Goal: Task Accomplishment & Management: Complete application form

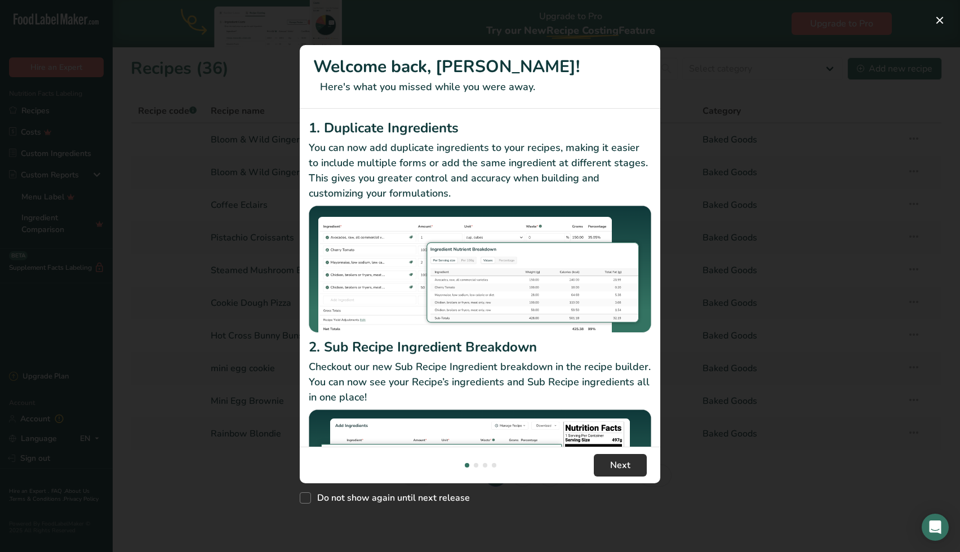
click at [616, 476] on button "Next" at bounding box center [620, 465] width 53 height 23
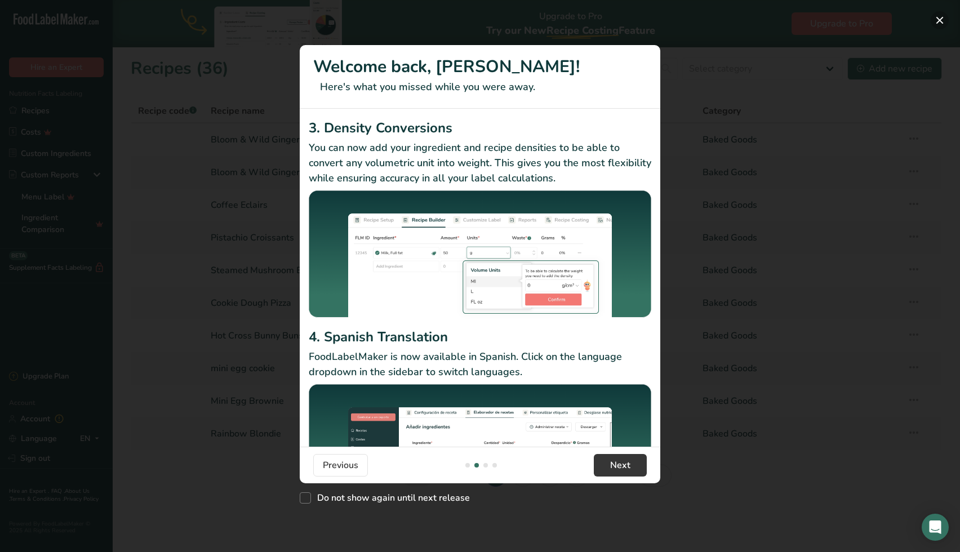
click at [943, 23] on button "New Features" at bounding box center [940, 20] width 18 height 18
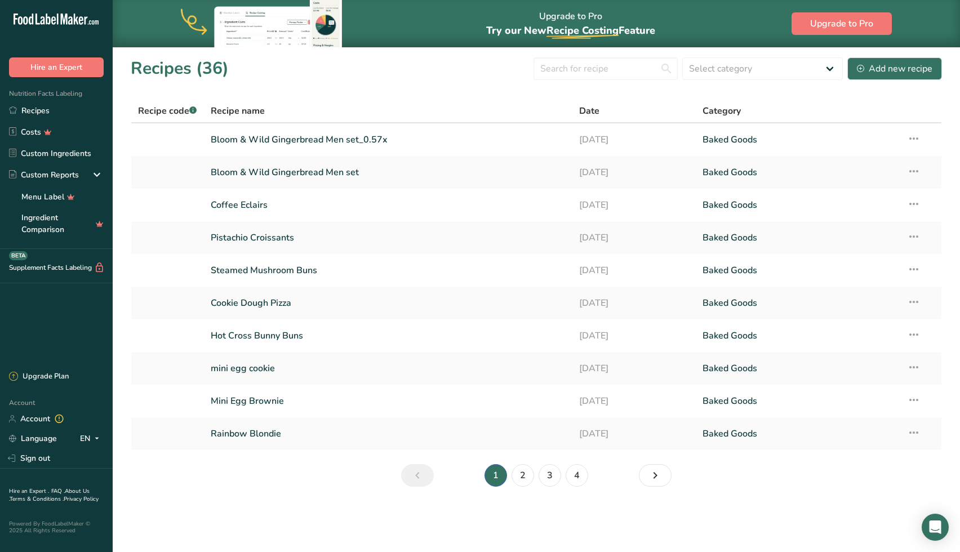
scroll to position [0, 0]
click at [914, 68] on div "Add new recipe" at bounding box center [894, 69] width 75 height 14
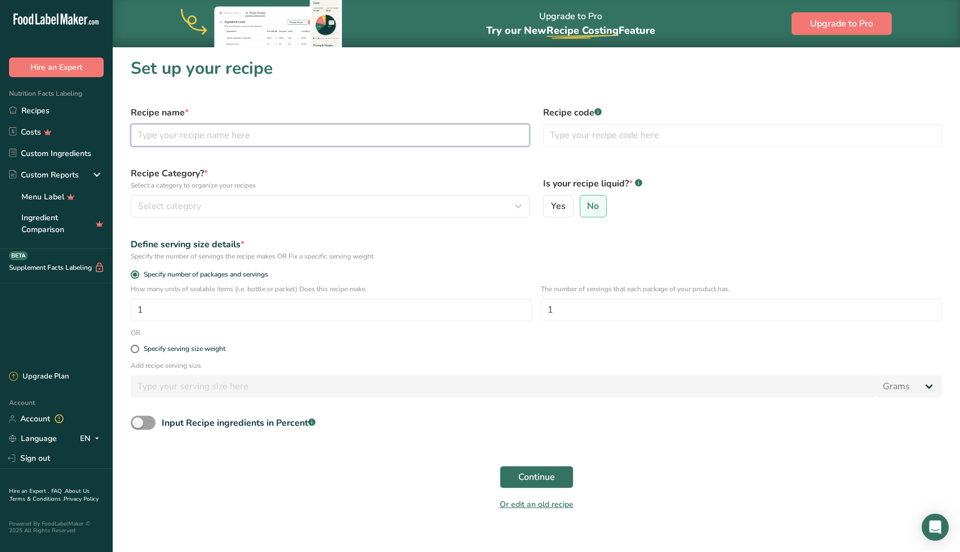
click at [465, 134] on input "text" at bounding box center [330, 135] width 399 height 23
type input "pumpkin spiced ice buns"
click at [345, 201] on div "Select category" at bounding box center [326, 206] width 377 height 14
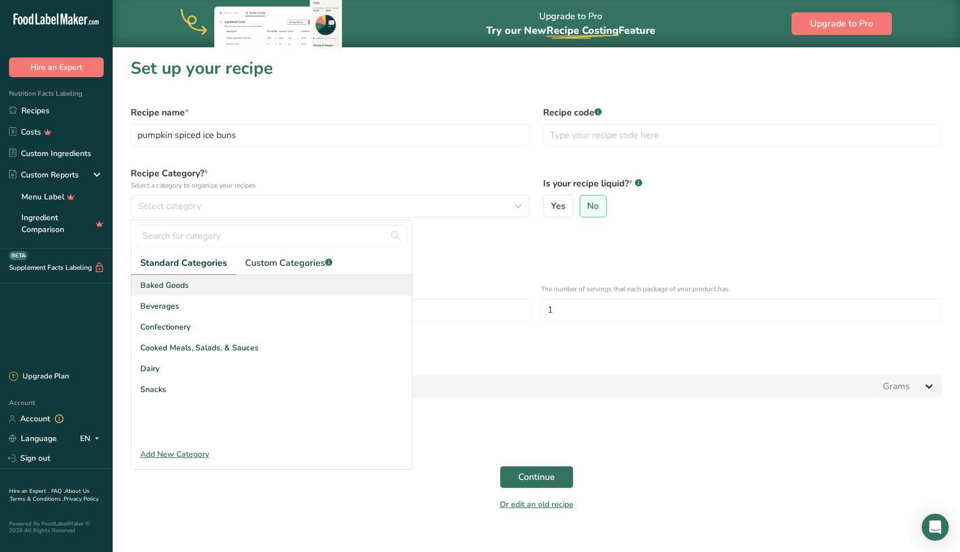
click at [174, 282] on span "Baked Goods" at bounding box center [164, 285] width 48 height 12
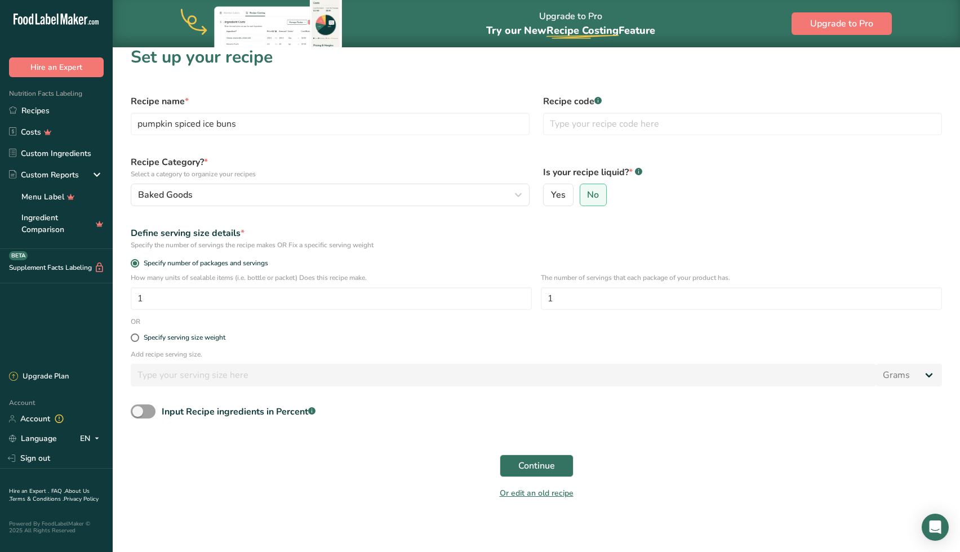
scroll to position [10, 0]
click at [533, 468] on span "Continue" at bounding box center [536, 467] width 37 height 14
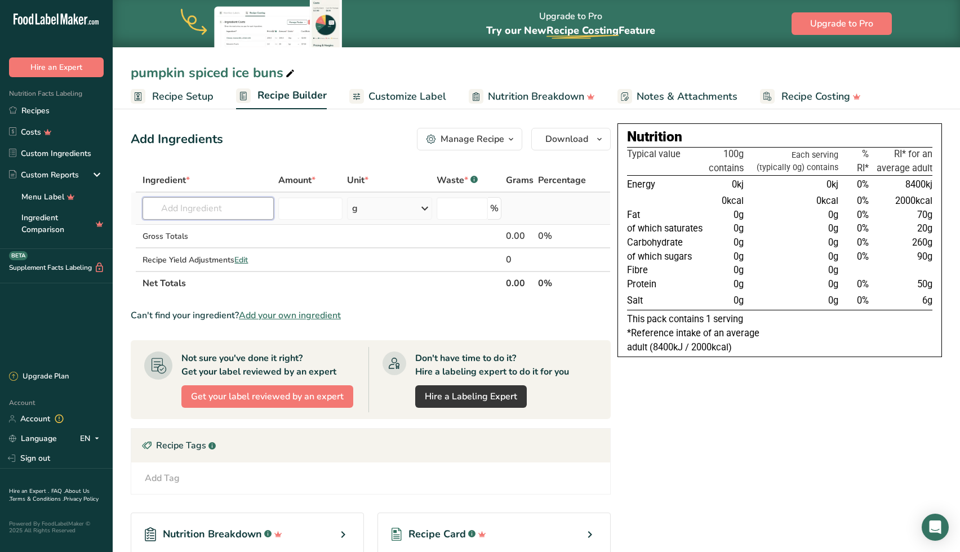
click at [228, 208] on input "text" at bounding box center [208, 208] width 131 height 23
click at [176, 208] on input "golden caster sugar" at bounding box center [208, 208] width 131 height 23
click at [232, 205] on input "caster sugar" at bounding box center [208, 208] width 131 height 23
click at [180, 206] on input "caster sugar" at bounding box center [208, 208] width 131 height 23
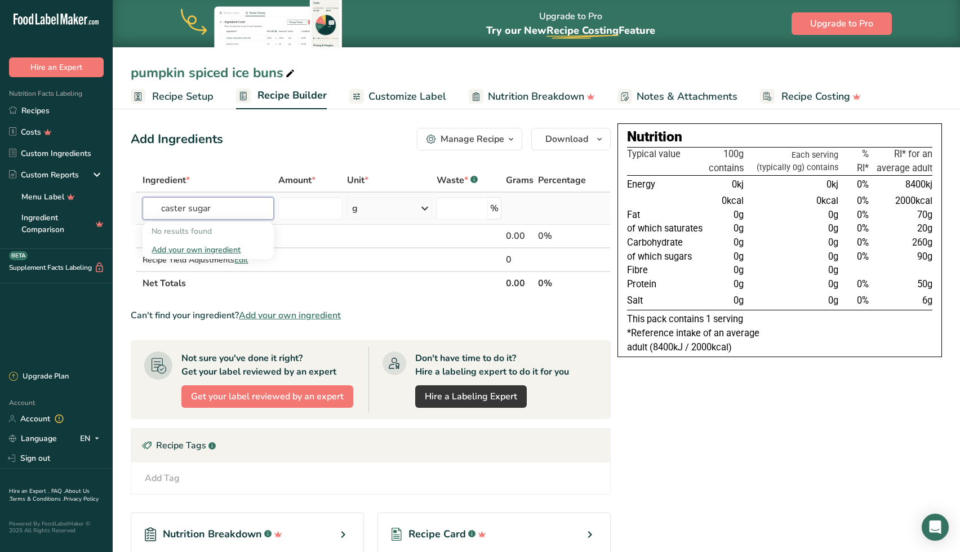
click at [180, 206] on input "caster sugar" at bounding box center [208, 208] width 131 height 23
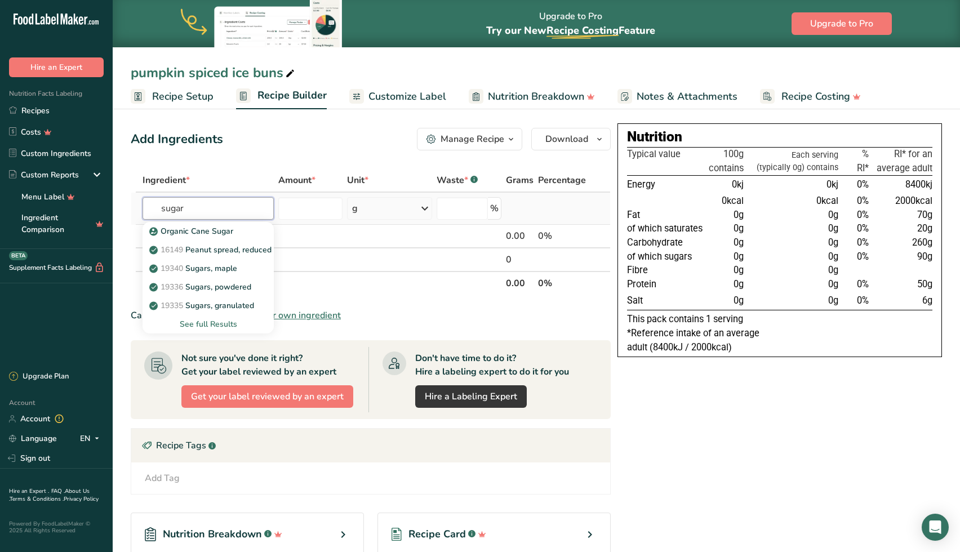
type input "sugar"
click at [208, 323] on div "See full Results" at bounding box center [208, 324] width 113 height 12
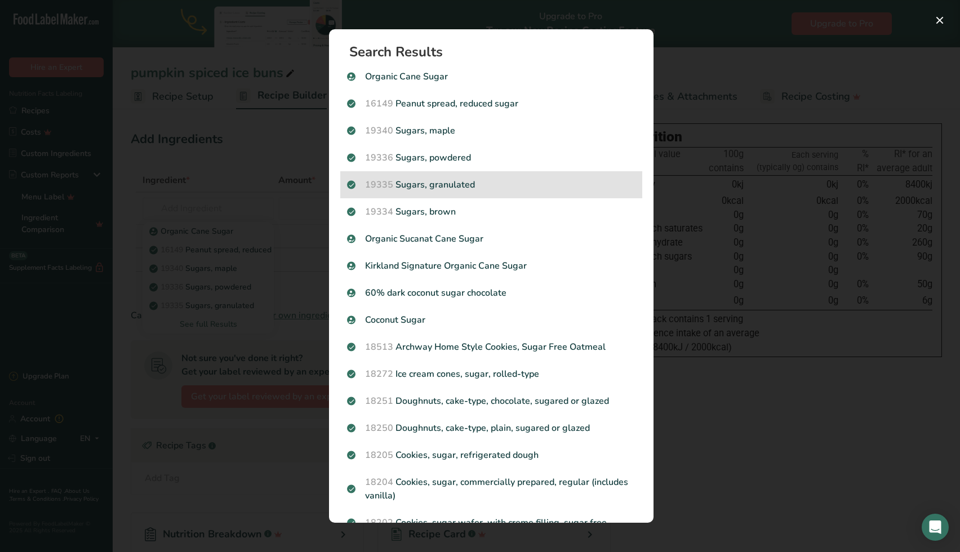
click at [441, 177] on div "19335 [GEOGRAPHIC_DATA], granulated" at bounding box center [491, 184] width 302 height 27
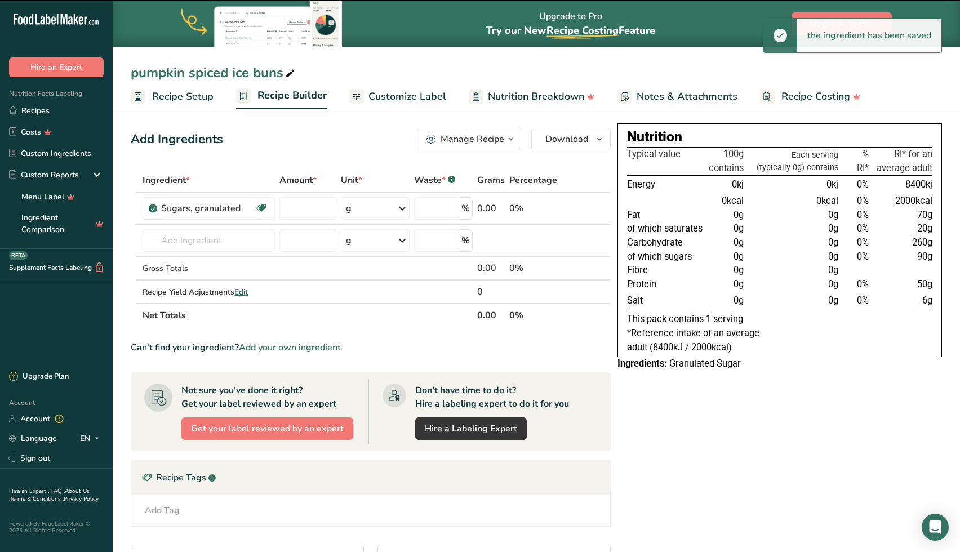
type input "0"
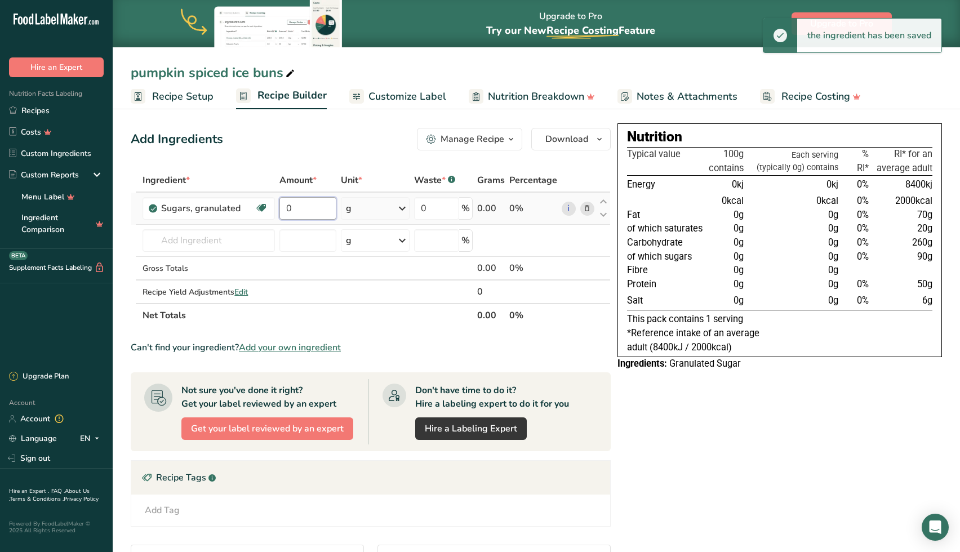
click at [309, 208] on input "0" at bounding box center [307, 208] width 57 height 23
type input "0"
click at [375, 207] on div "Ingredient * Amount * Unit * Waste * .a-a{fill:#347362;}.b-a{fill:#fff;} Grams …" at bounding box center [371, 247] width 480 height 159
click at [293, 203] on input "0" at bounding box center [307, 208] width 57 height 23
type input "15"
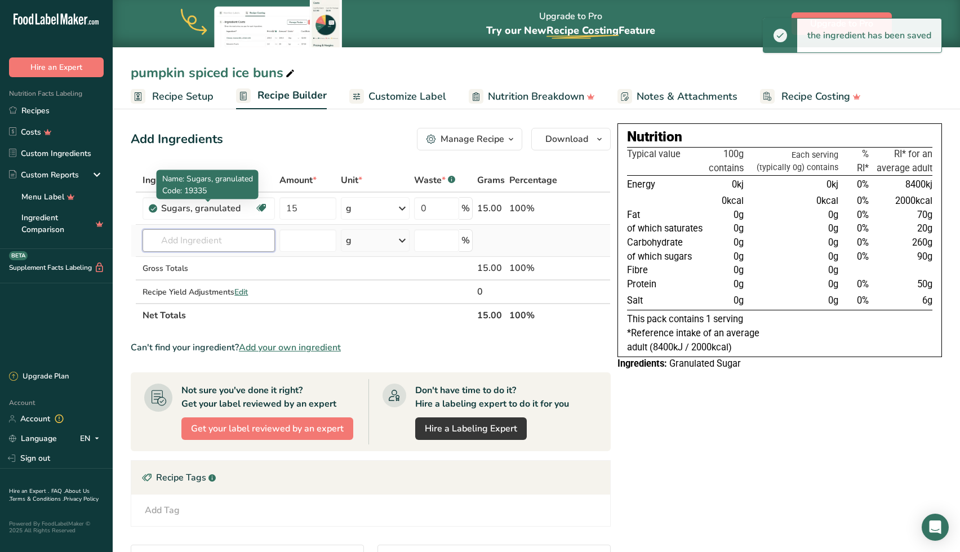
click at [180, 237] on div "Ingredient * Amount * Unit * Waste * .a-a{fill:#347362;}.b-a{fill:#fff;} Grams …" at bounding box center [371, 247] width 480 height 159
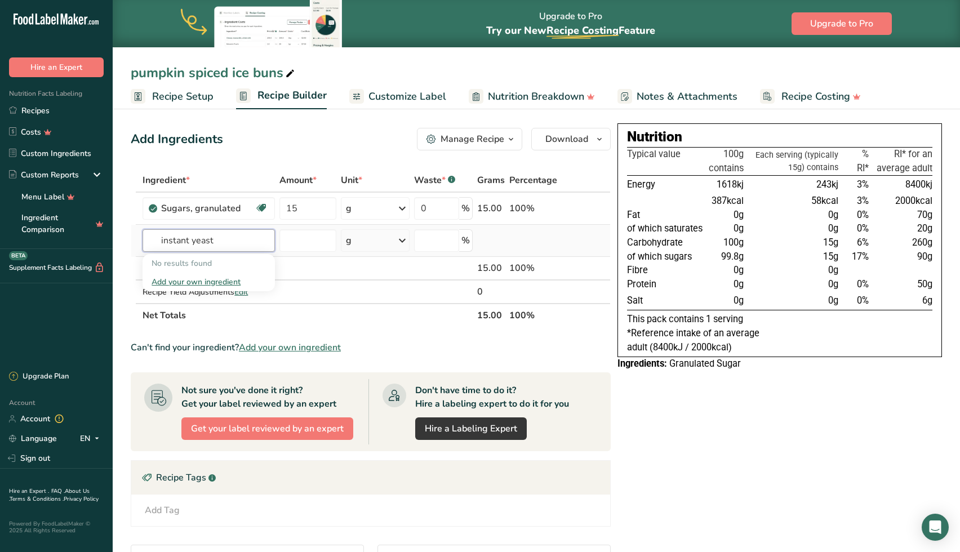
click at [179, 243] on input "instant yeast" at bounding box center [209, 240] width 132 height 23
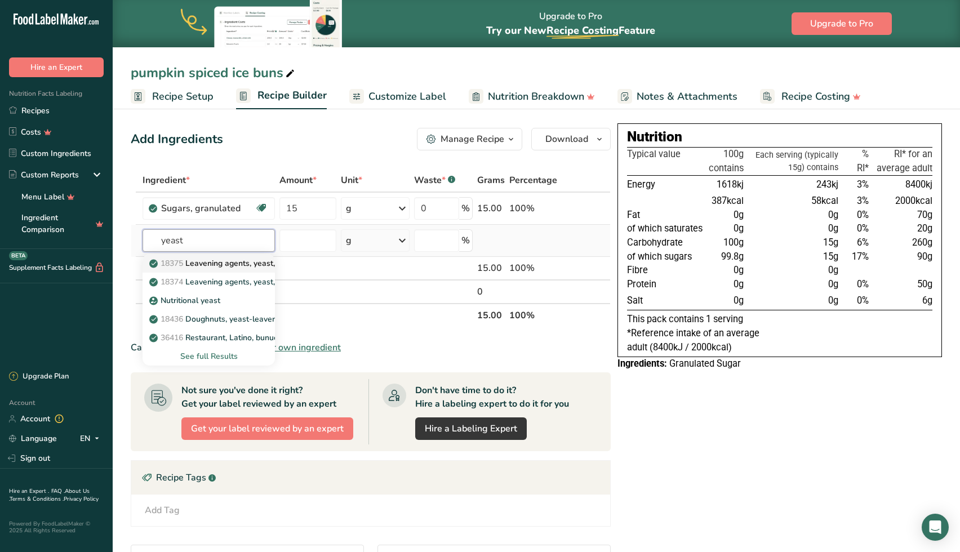
type input "yeast"
click at [234, 257] on link "18375 Leavening agents, yeast, [PERSON_NAME], active dry" at bounding box center [209, 263] width 132 height 19
type input "Leavening agents, yeast, baker's, active dry"
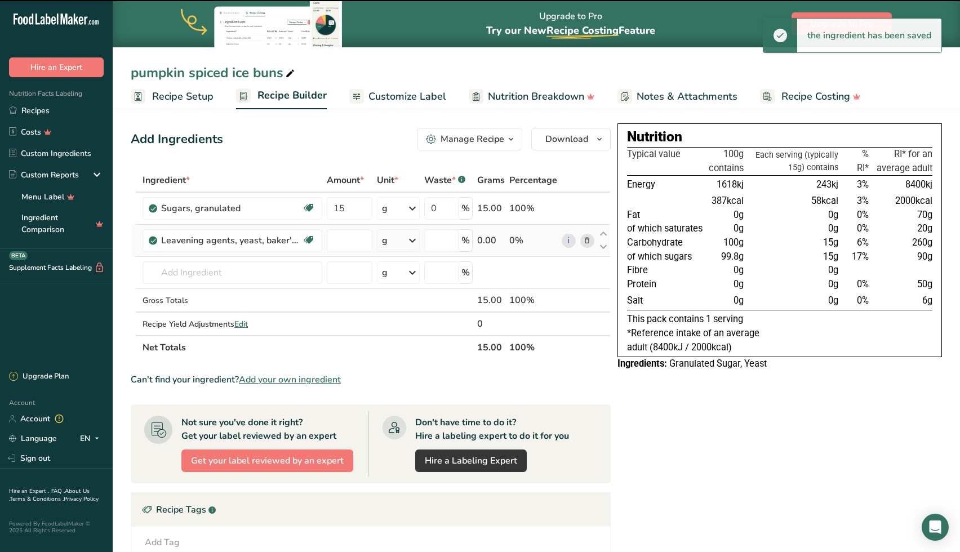
type input "0"
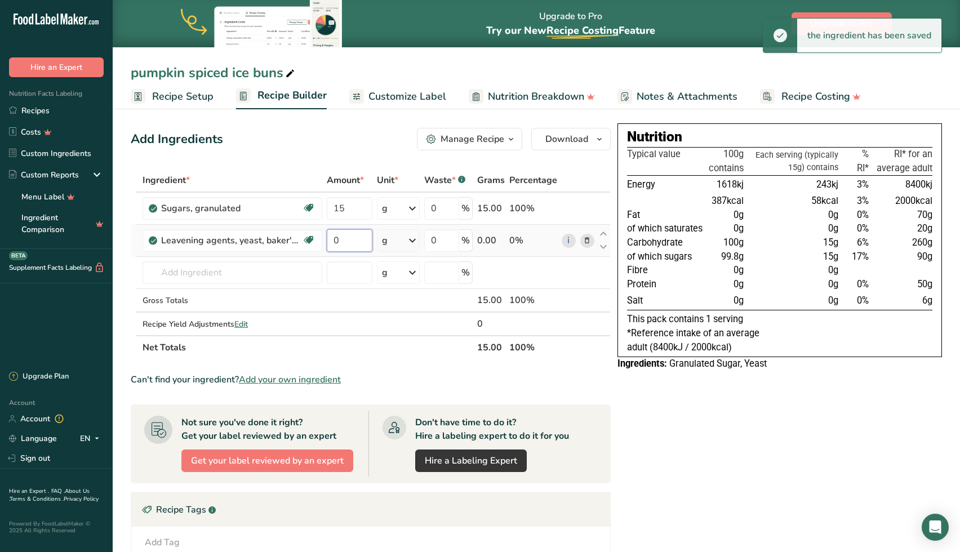
click at [345, 235] on input "0" at bounding box center [350, 240] width 46 height 23
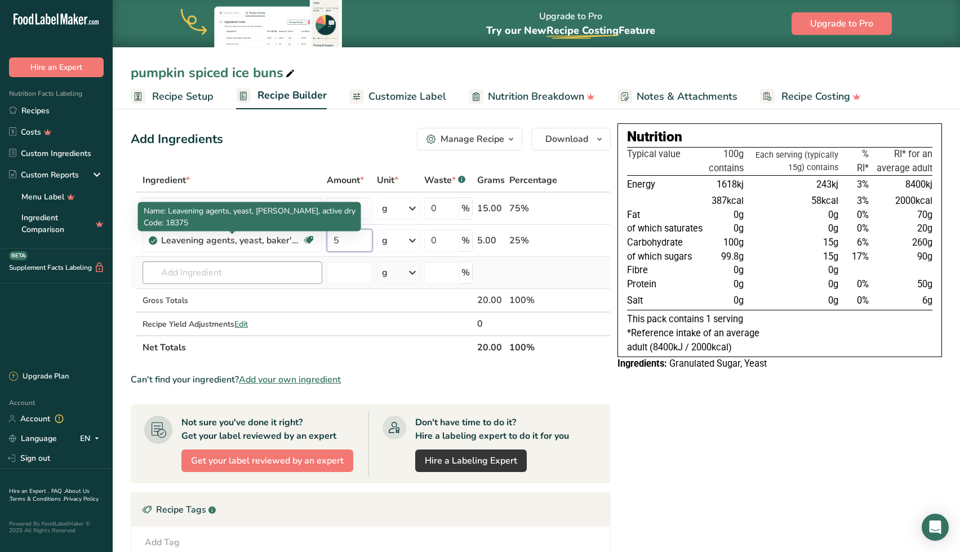
type input "5"
click at [241, 270] on div "Ingredient * Amount * Unit * Waste * .a-a{fill:#347362;}.b-a{fill:#fff;} Grams …" at bounding box center [371, 263] width 480 height 191
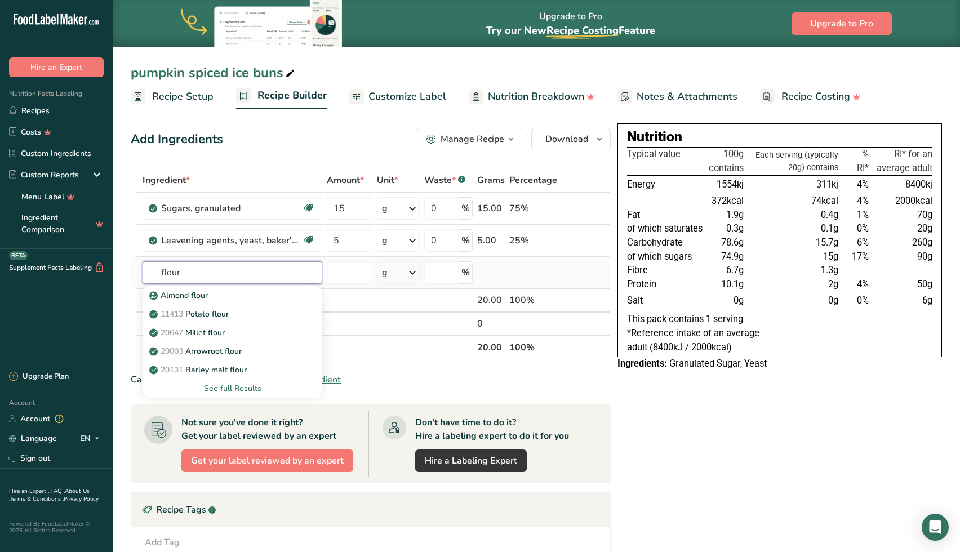
type input "flour"
click at [226, 386] on div "See full Results" at bounding box center [233, 389] width 162 height 12
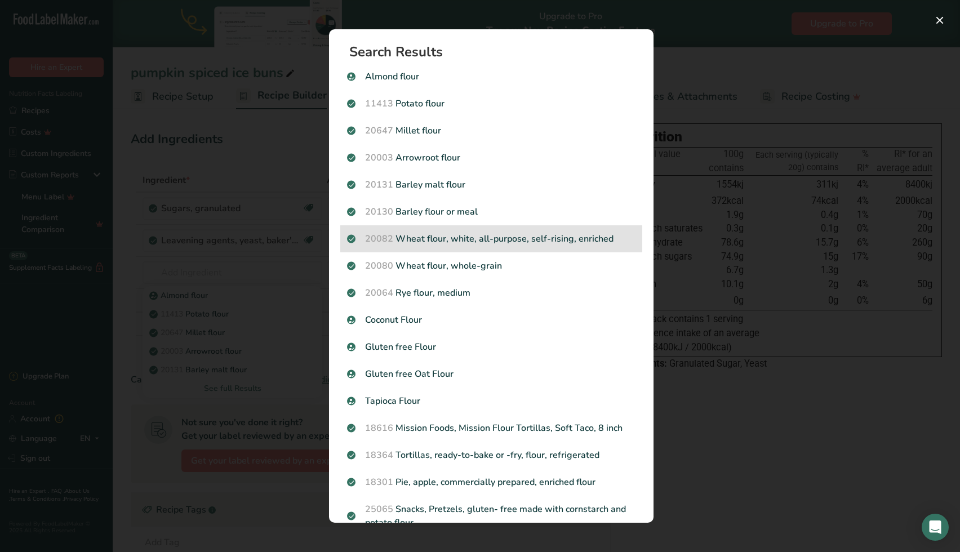
click at [410, 239] on p "20082 Wheat flour, white, all-purpose, self-rising, enriched" at bounding box center [491, 239] width 288 height 14
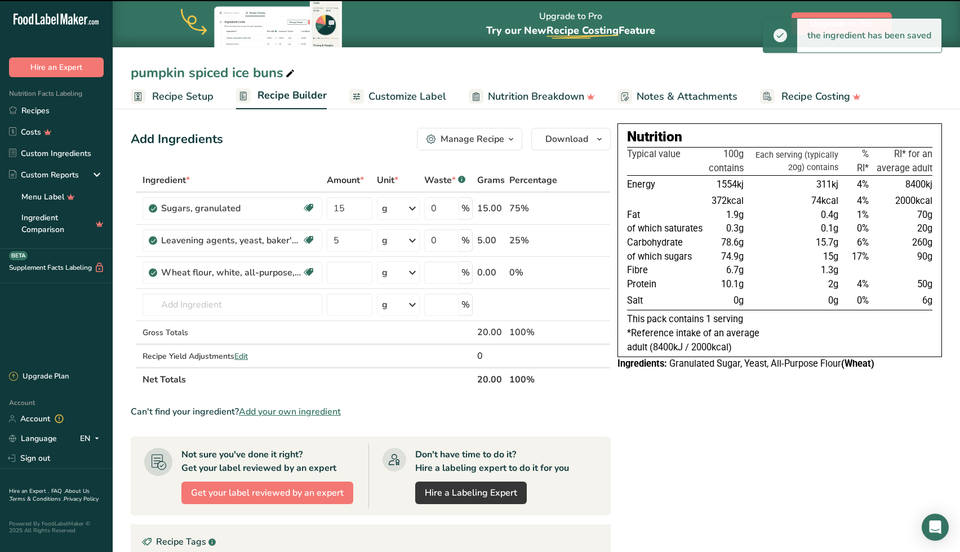
type input "0"
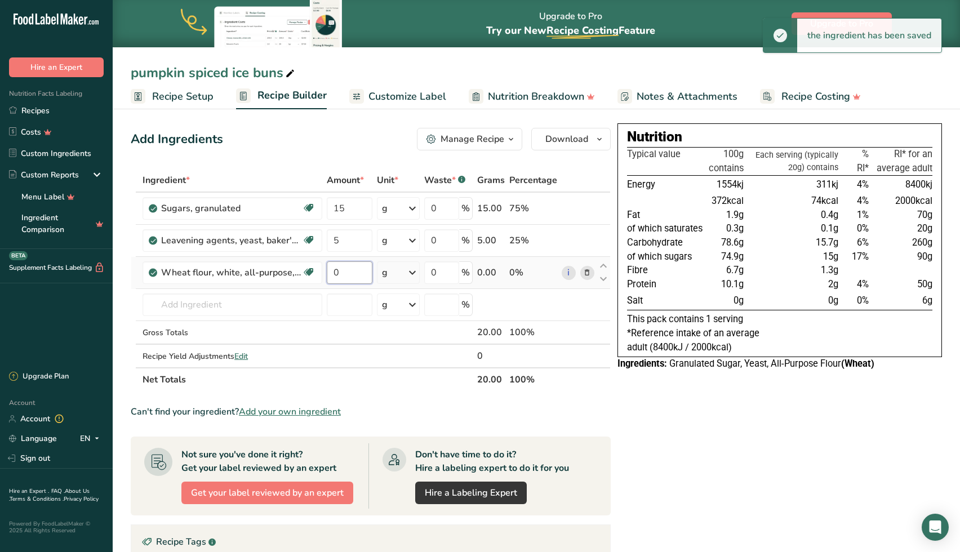
click at [357, 274] on input "0" at bounding box center [350, 272] width 46 height 23
type input "250"
click at [281, 294] on div "Ingredient * Amount * Unit * Waste * .a-a{fill:#347362;}.b-a{fill:#fff;} Grams …" at bounding box center [371, 279] width 480 height 223
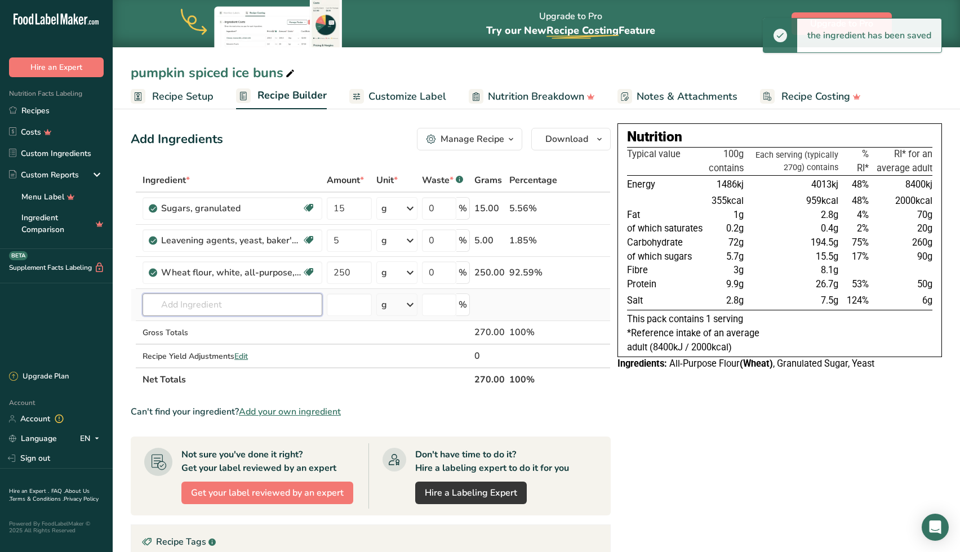
type input "o"
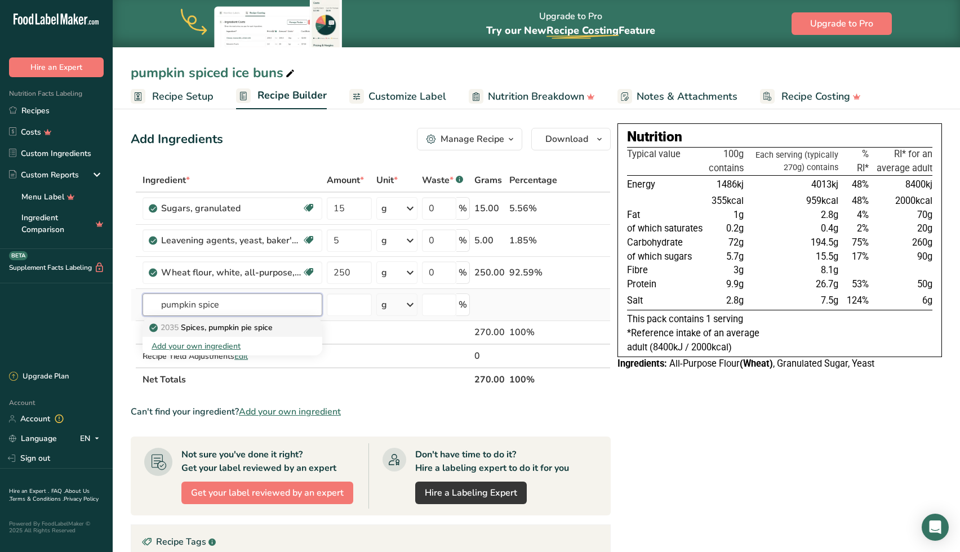
type input "pumpkin spice"
click at [267, 327] on p "2035 Spices, pumpkin pie spice" at bounding box center [212, 328] width 121 height 12
type input "Spices, pumpkin pie spice"
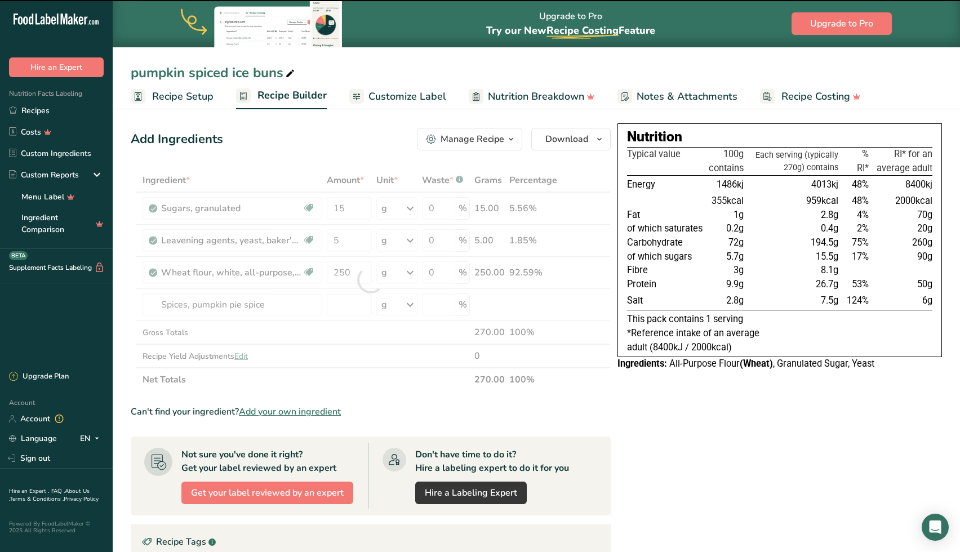
type input "0"
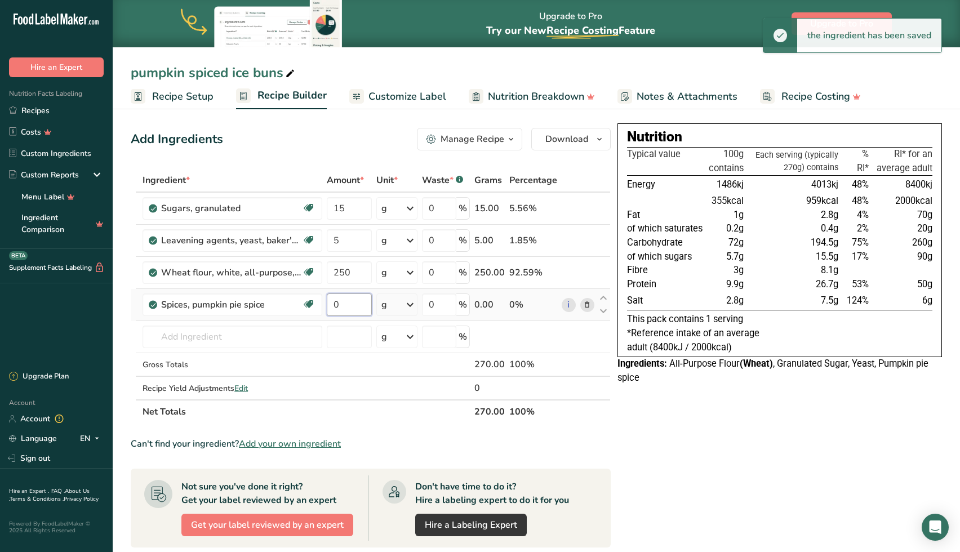
click at [354, 307] on input "0" at bounding box center [349, 305] width 45 height 23
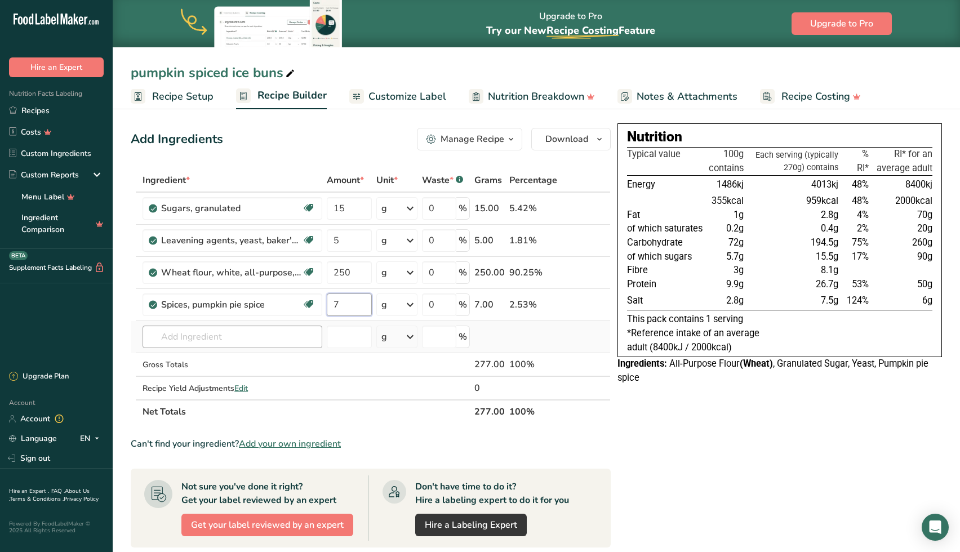
type input "7"
click at [274, 336] on div "Ingredient * Amount * Unit * Waste * .a-a{fill:#347362;}.b-a{fill:#fff;} Grams …" at bounding box center [371, 295] width 480 height 255
type input "sea salt"
click at [160, 358] on p "Sea Salt" at bounding box center [172, 360] width 40 height 12
type input "Sea Salt"
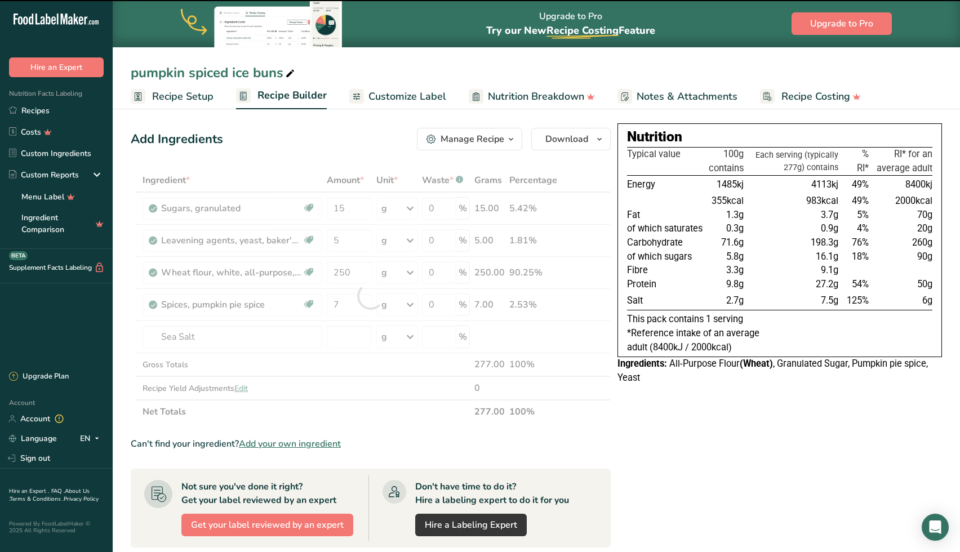
type input "0"
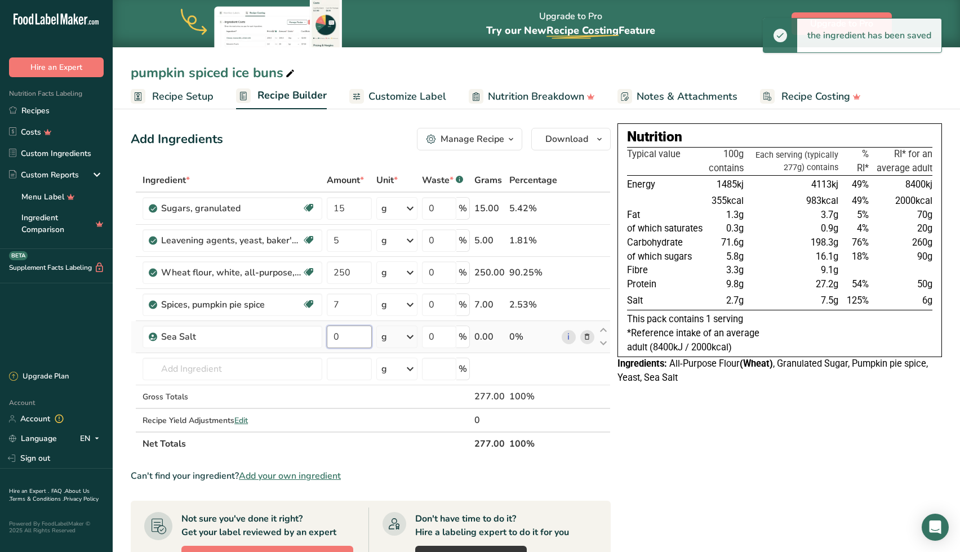
click at [355, 339] on input "0" at bounding box center [349, 337] width 45 height 23
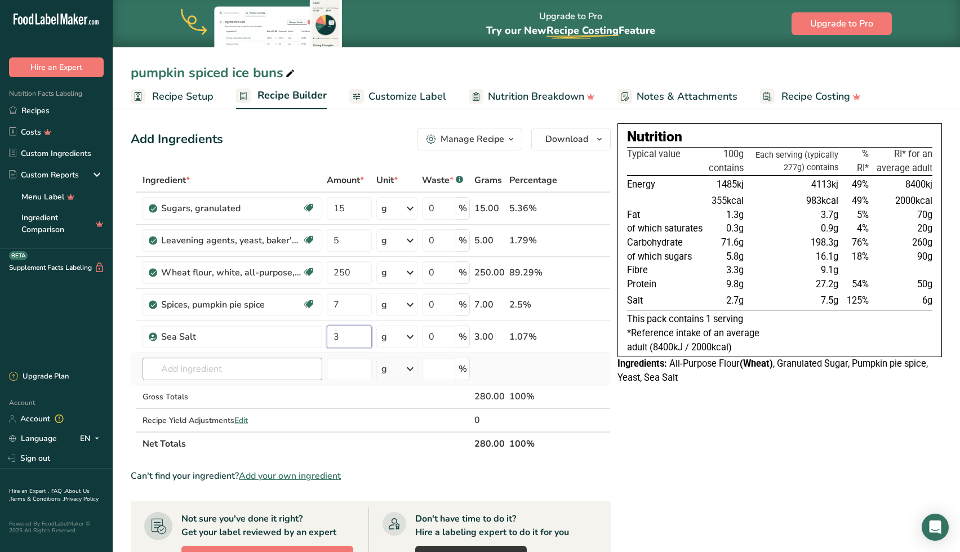
type input "3"
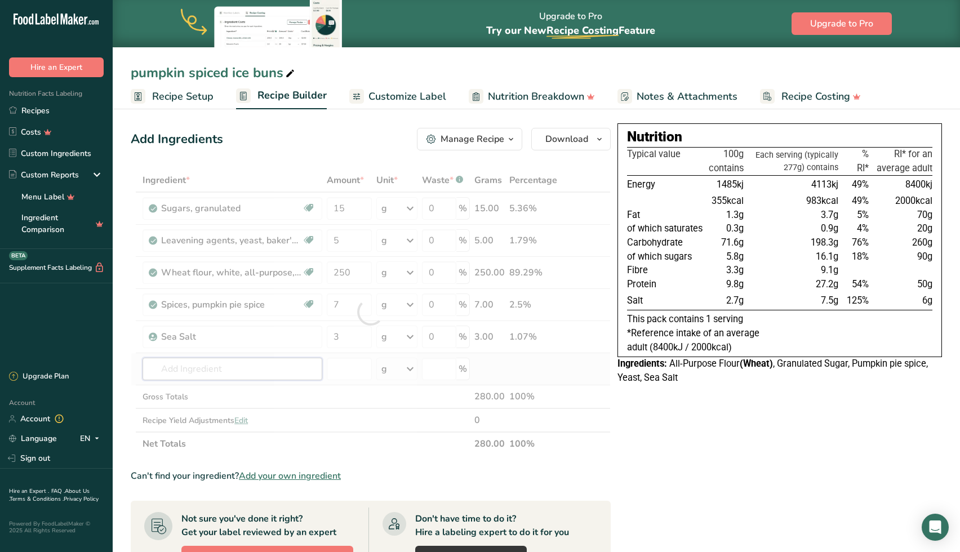
click at [267, 372] on div "Ingredient * Amount * Unit * Waste * .a-a{fill:#347362;}.b-a{fill:#fff;} Grams …" at bounding box center [371, 311] width 480 height 287
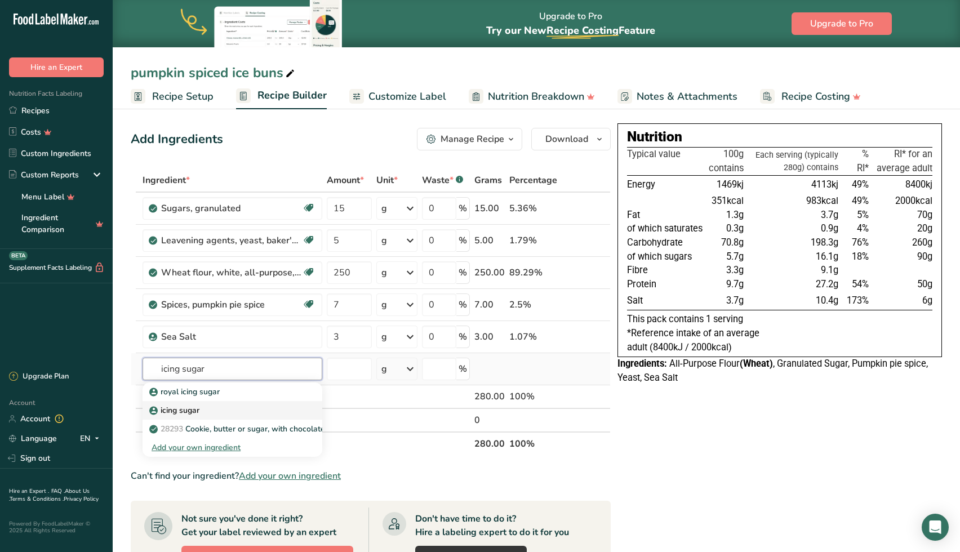
type input "icing sugar"
click at [204, 408] on div "icing sugar" at bounding box center [224, 411] width 144 height 12
type input "icing sugar"
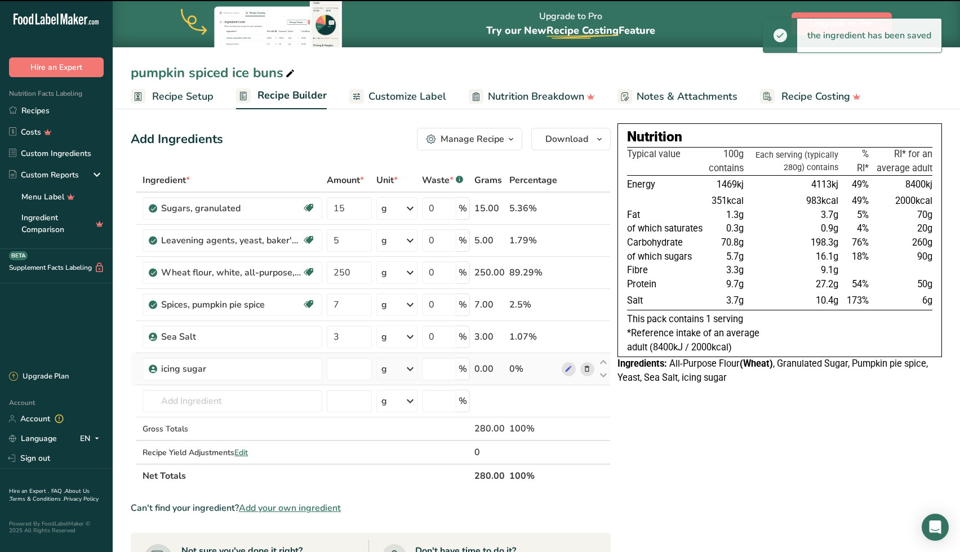
type input "0"
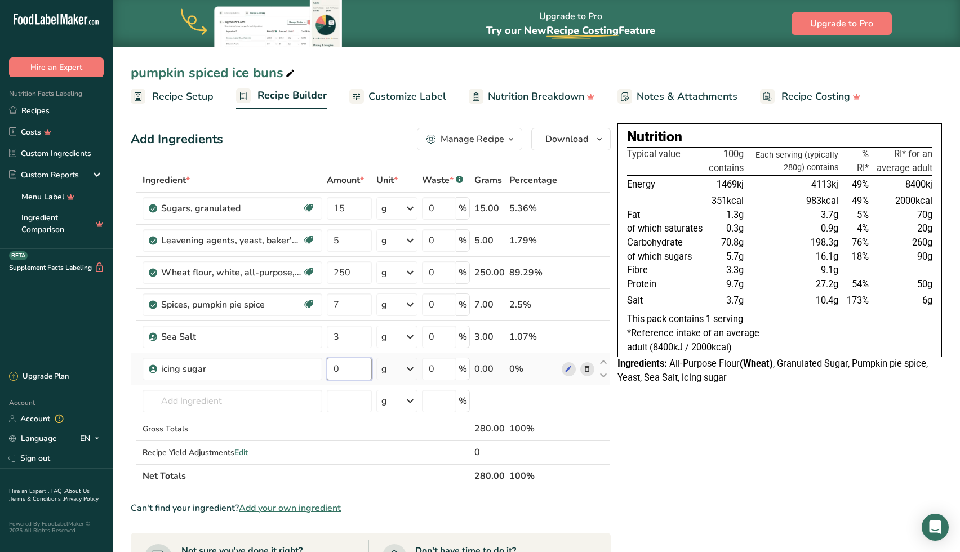
click at [343, 364] on input "0" at bounding box center [349, 369] width 45 height 23
type input "100"
click at [210, 398] on div "Ingredient * Amount * Unit * Waste * .a-a{fill:#347362;}.b-a{fill:#fff;} Grams …" at bounding box center [371, 327] width 480 height 319
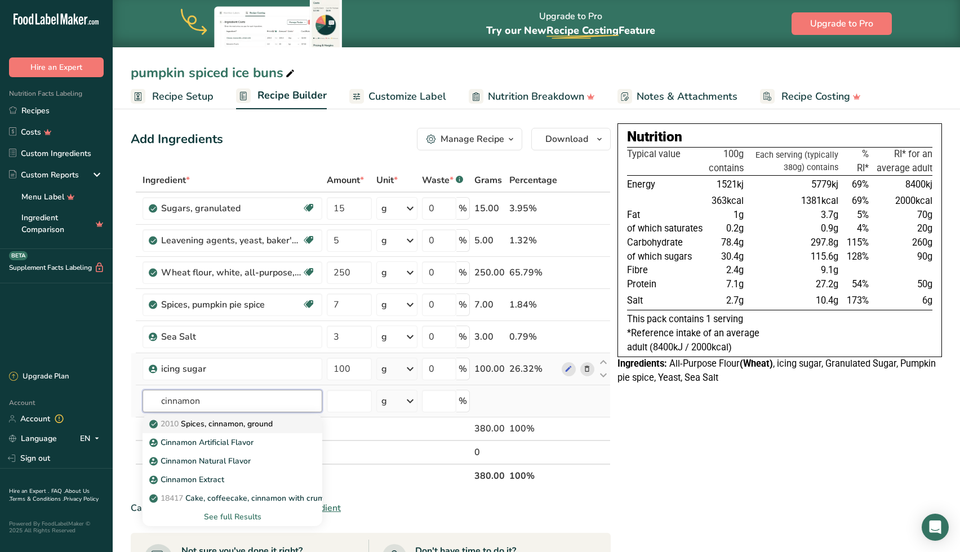
type input "cinnamon"
click at [210, 425] on p "2010 Spices, cinnamon, ground" at bounding box center [212, 424] width 121 height 12
type input "Spices, cinnamon, ground"
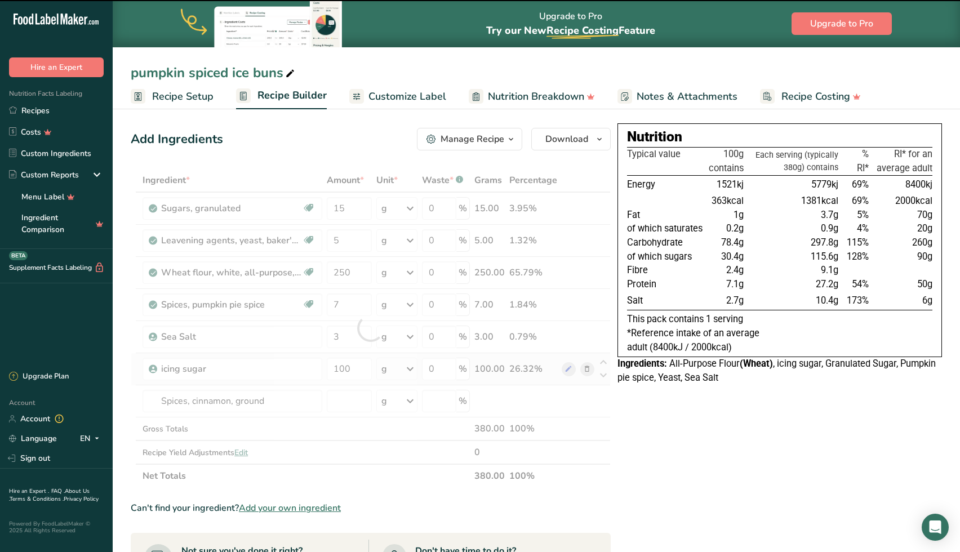
click at [349, 407] on div at bounding box center [371, 327] width 480 height 319
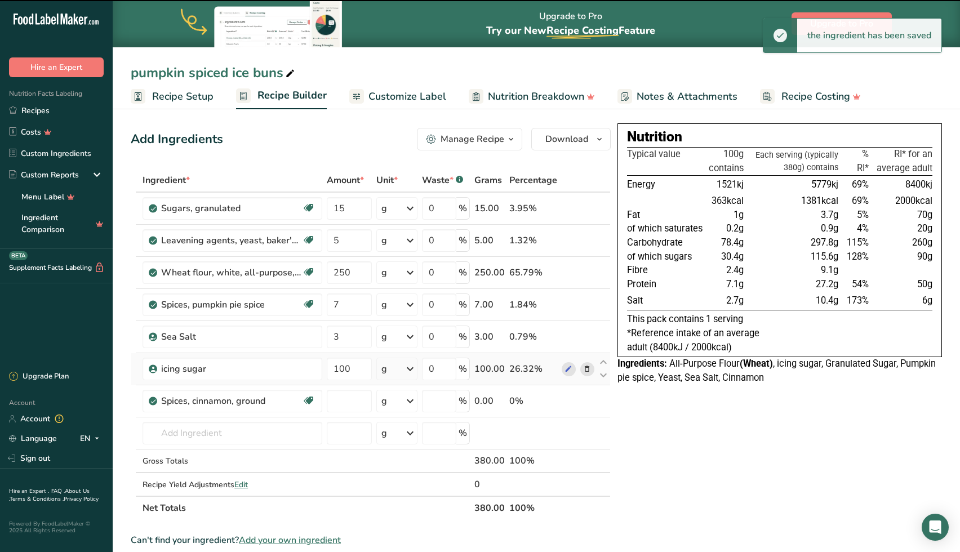
type input "0"
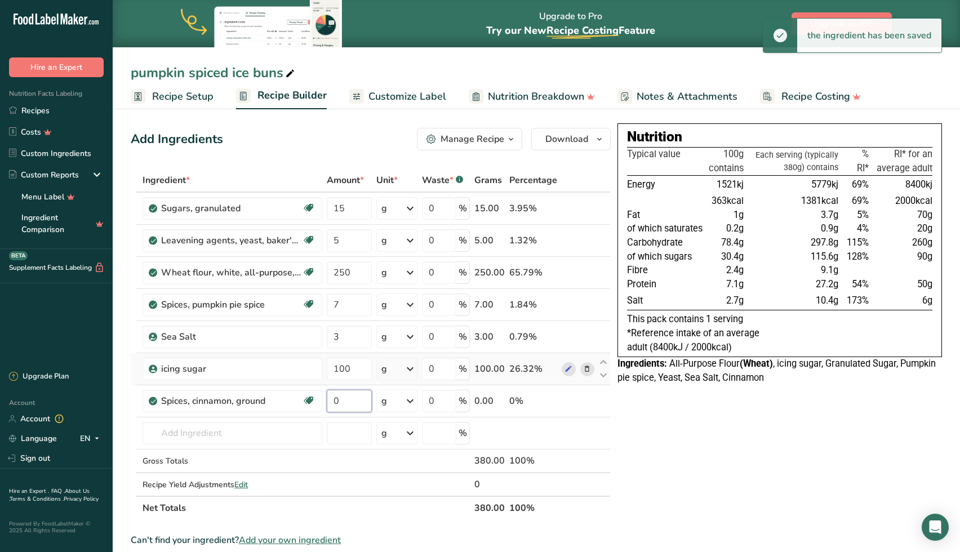
click at [349, 407] on input "0" at bounding box center [349, 401] width 45 height 23
type input "1"
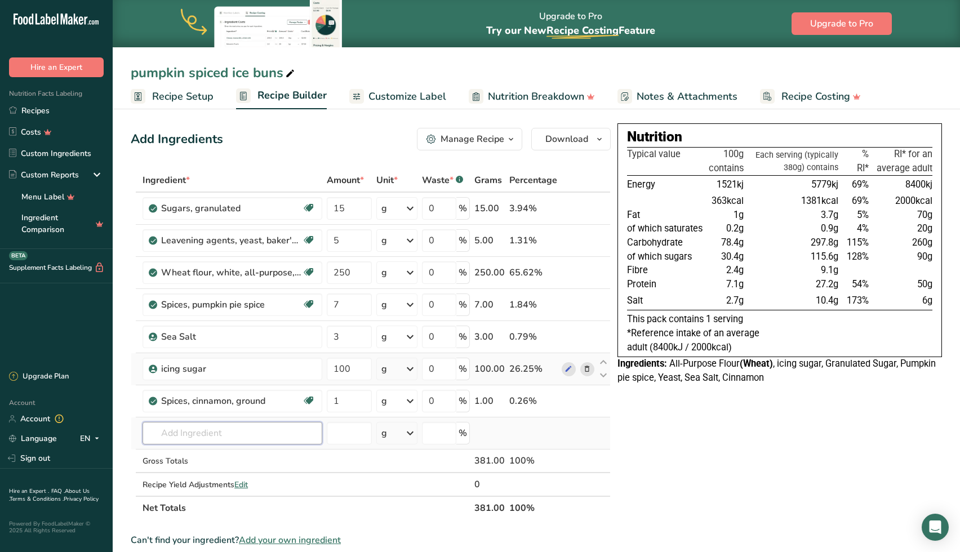
click at [296, 428] on div "Ingredient * Amount * Unit * Waste * .a-a{fill:#347362;}.b-a{fill:#fff;} Grams …" at bounding box center [371, 344] width 480 height 352
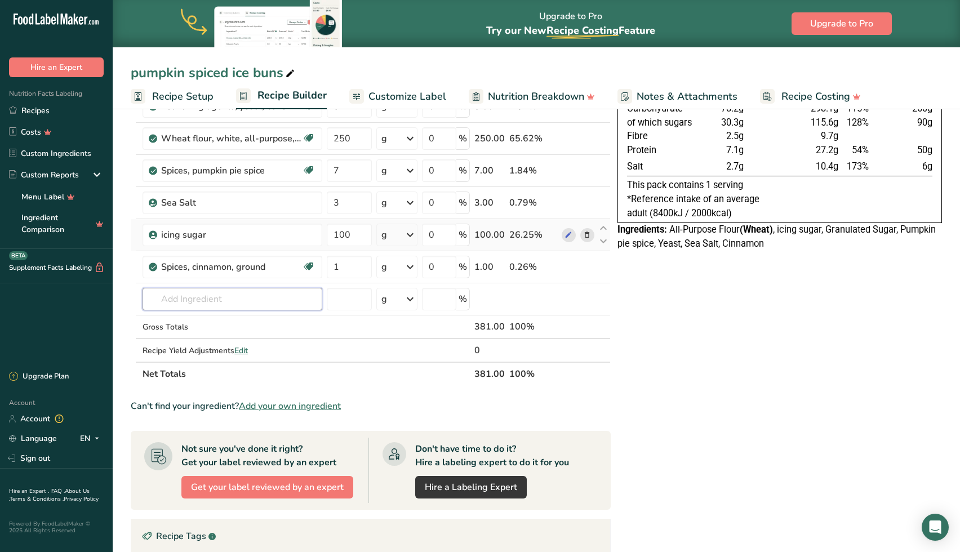
scroll to position [132, 0]
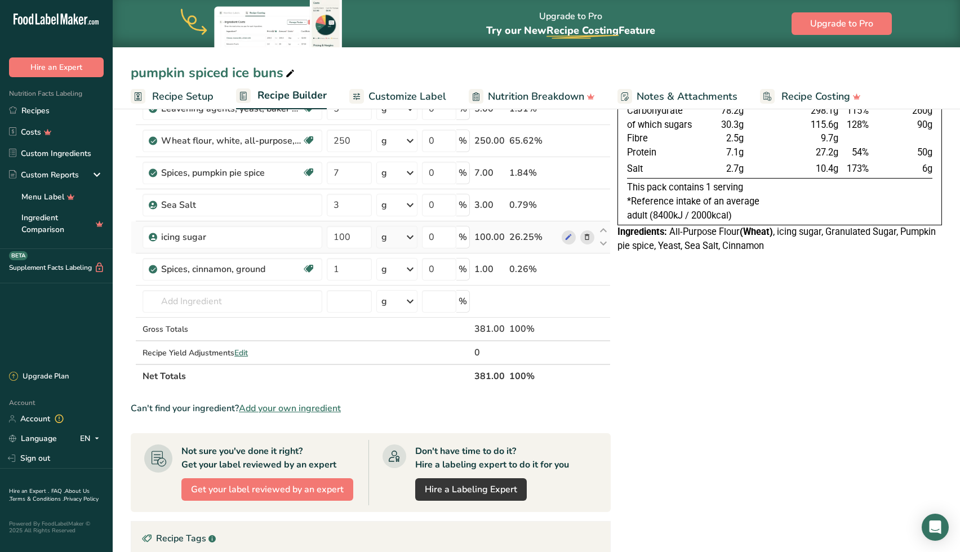
click at [659, 403] on div "Nutrition Typical value 100g contains Each serving (typically 381g) contains % …" at bounding box center [780, 369] width 325 height 755
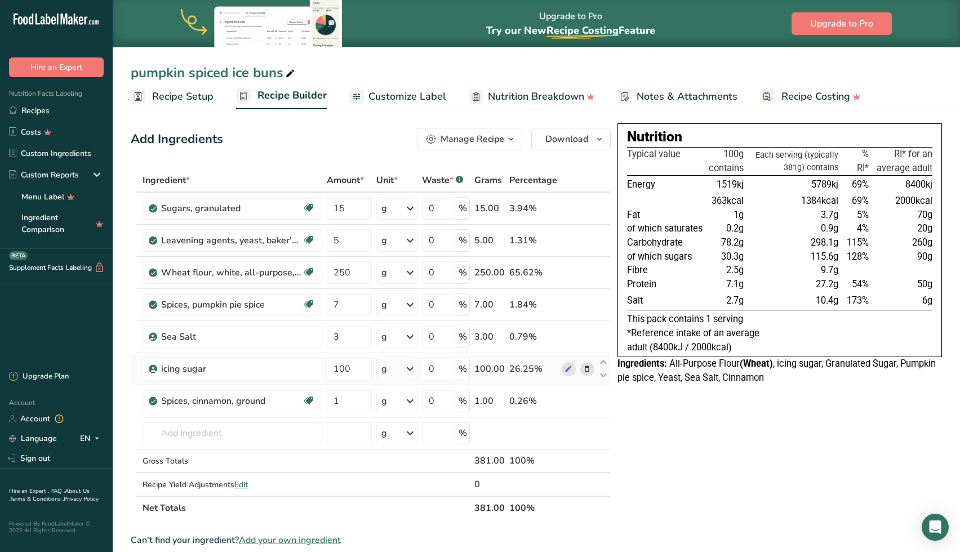
scroll to position [0, 0]
click at [353, 308] on input "7" at bounding box center [349, 305] width 45 height 23
type input "0"
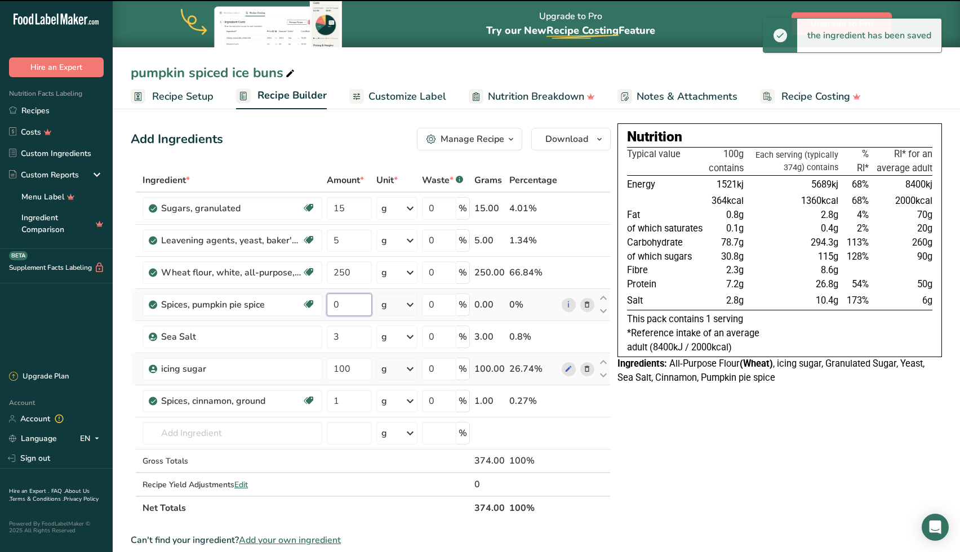
click at [353, 308] on input "0" at bounding box center [349, 305] width 45 height 23
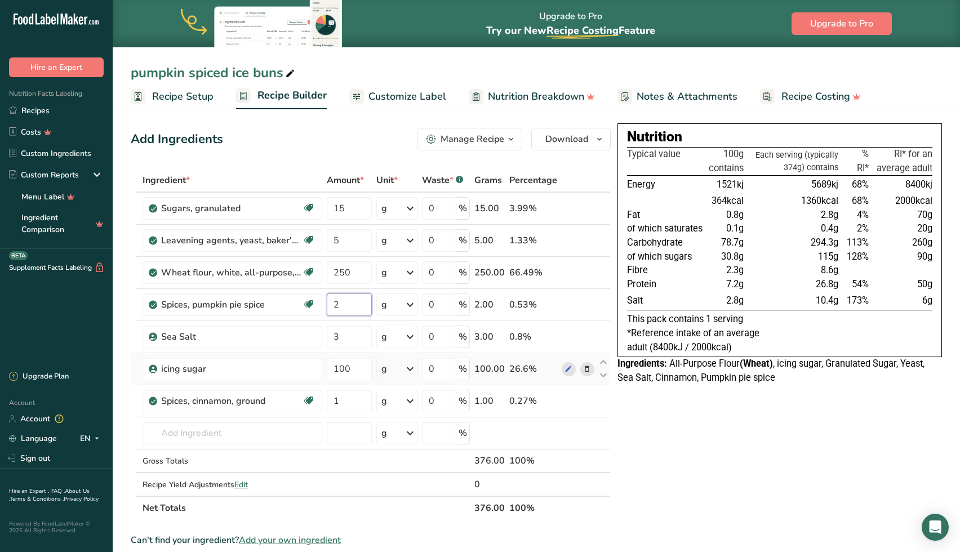
type input "2"
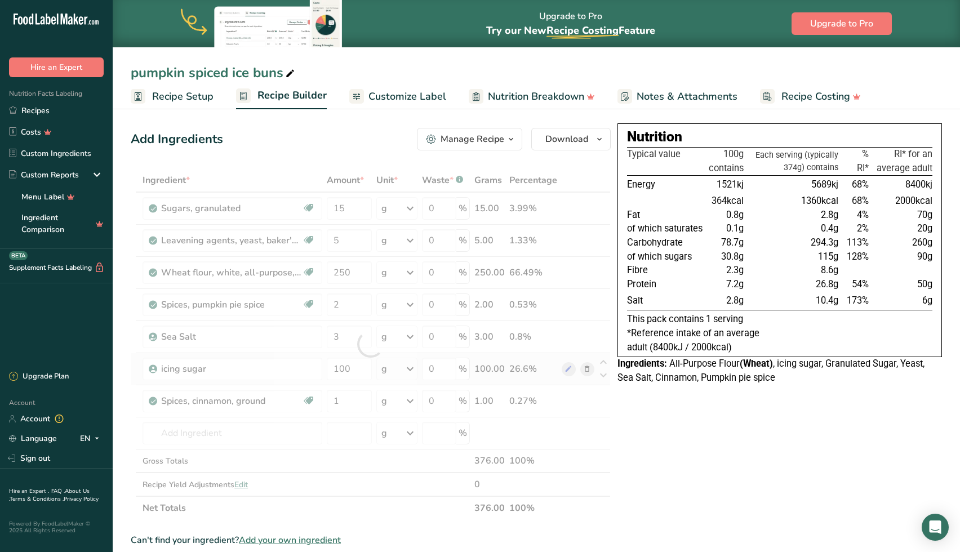
click at [668, 426] on div "Nutrition Typical value 100g contains Each serving (typically 374g) contains % …" at bounding box center [780, 500] width 325 height 755
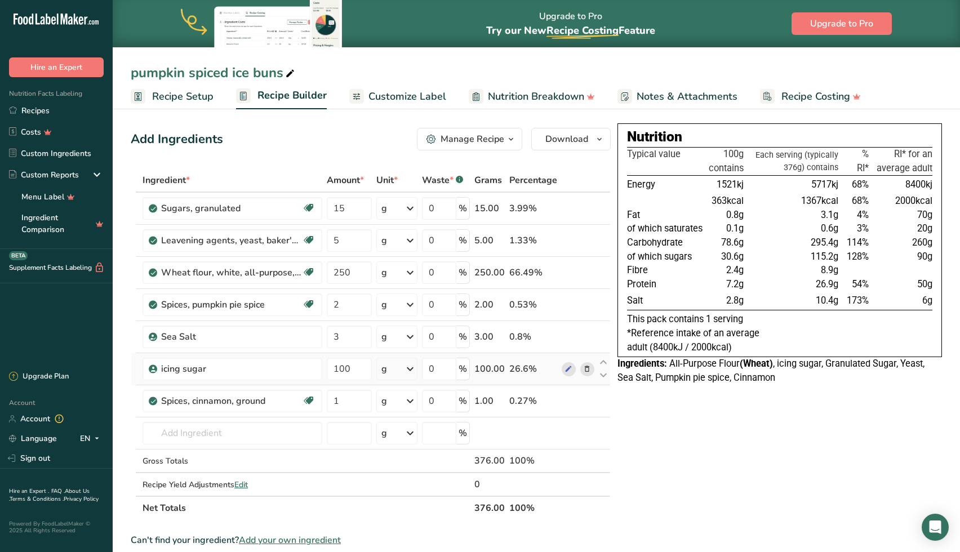
click at [782, 253] on td "115.2g" at bounding box center [793, 257] width 95 height 14
click at [728, 183] on span "1521kj" at bounding box center [730, 184] width 27 height 11
click at [738, 180] on span "1521kj" at bounding box center [730, 184] width 27 height 11
drag, startPoint x: 735, startPoint y: 183, endPoint x: 712, endPoint y: 183, distance: 22.5
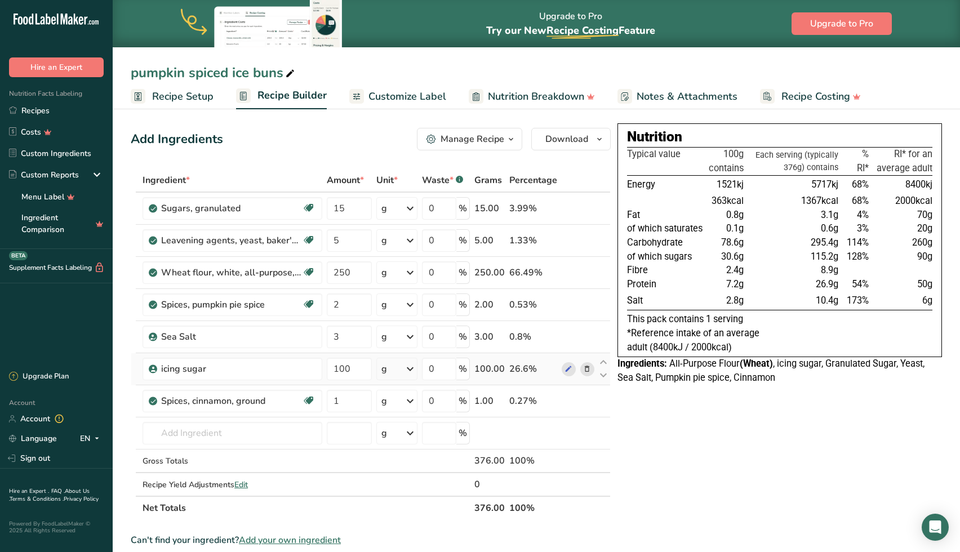
click at [712, 183] on td "1521kj" at bounding box center [726, 185] width 39 height 19
drag, startPoint x: 727, startPoint y: 197, endPoint x: 712, endPoint y: 197, distance: 14.6
click at [712, 197] on span "363kcal" at bounding box center [728, 201] width 32 height 11
copy span "363"
drag, startPoint x: 738, startPoint y: 181, endPoint x: 717, endPoint y: 181, distance: 20.3
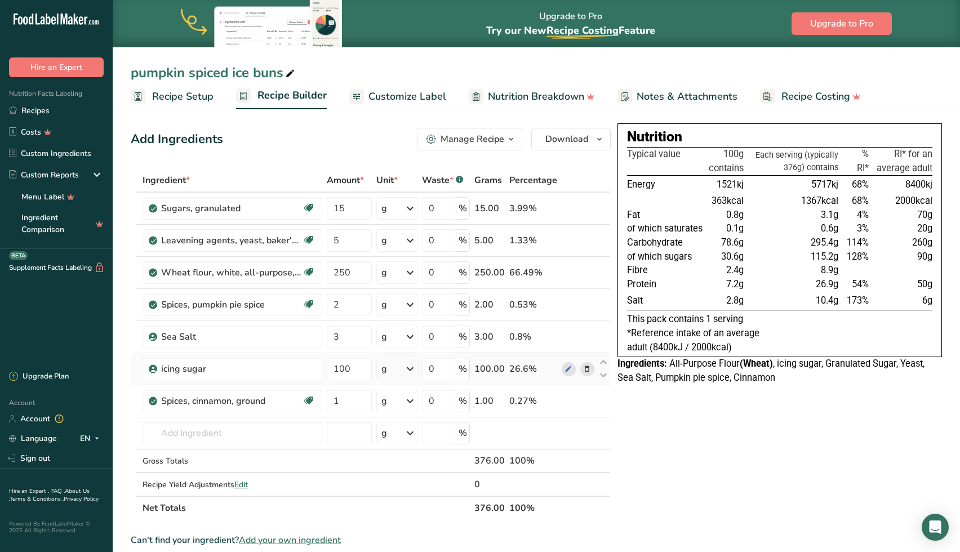
click at [717, 181] on span "1521kj" at bounding box center [730, 184] width 27 height 11
copy span "1521"
drag, startPoint x: 726, startPoint y: 201, endPoint x: 711, endPoint y: 201, distance: 14.6
click at [712, 201] on span "363kcal" at bounding box center [728, 201] width 32 height 11
copy span "363"
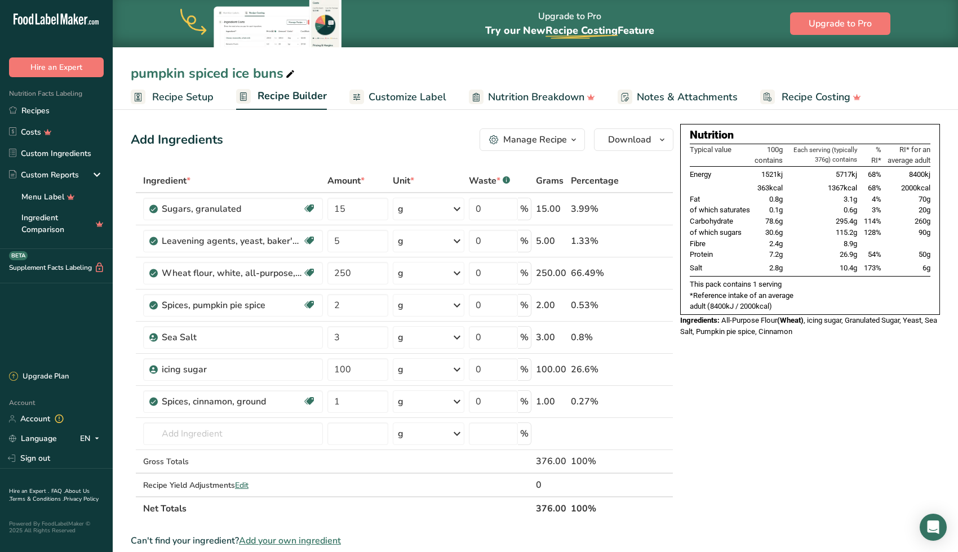
click at [778, 214] on span "0.1g" at bounding box center [776, 210] width 14 height 8
drag, startPoint x: 780, startPoint y: 203, endPoint x: 765, endPoint y: 204, distance: 14.7
click at [765, 204] on td "0.8g" at bounding box center [768, 199] width 33 height 11
copy span "0.8"
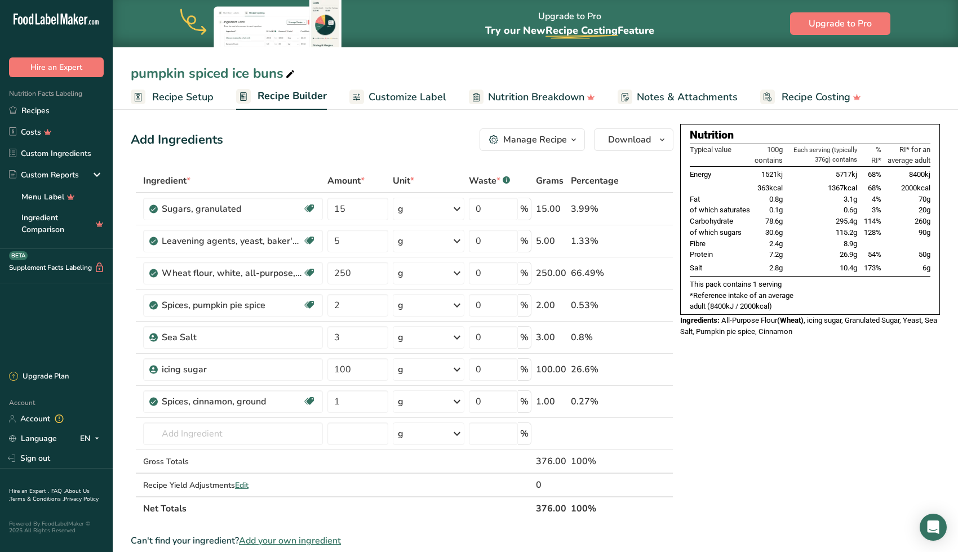
click at [346, 143] on div "Add Ingredients Manage Recipe Delete Recipe Duplicate Recipe Scale Recipe Save …" at bounding box center [402, 139] width 543 height 23
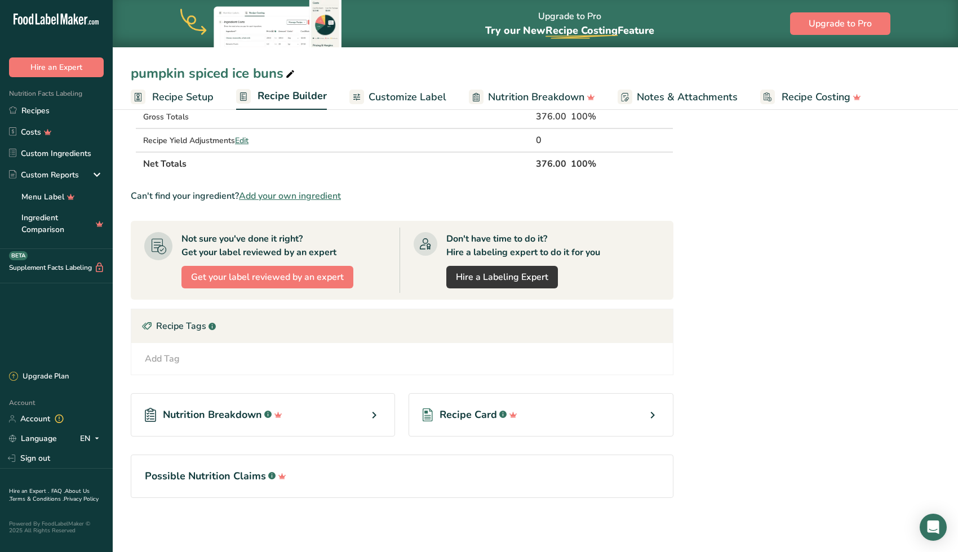
scroll to position [348, 0]
